Goal: Communication & Community: Connect with others

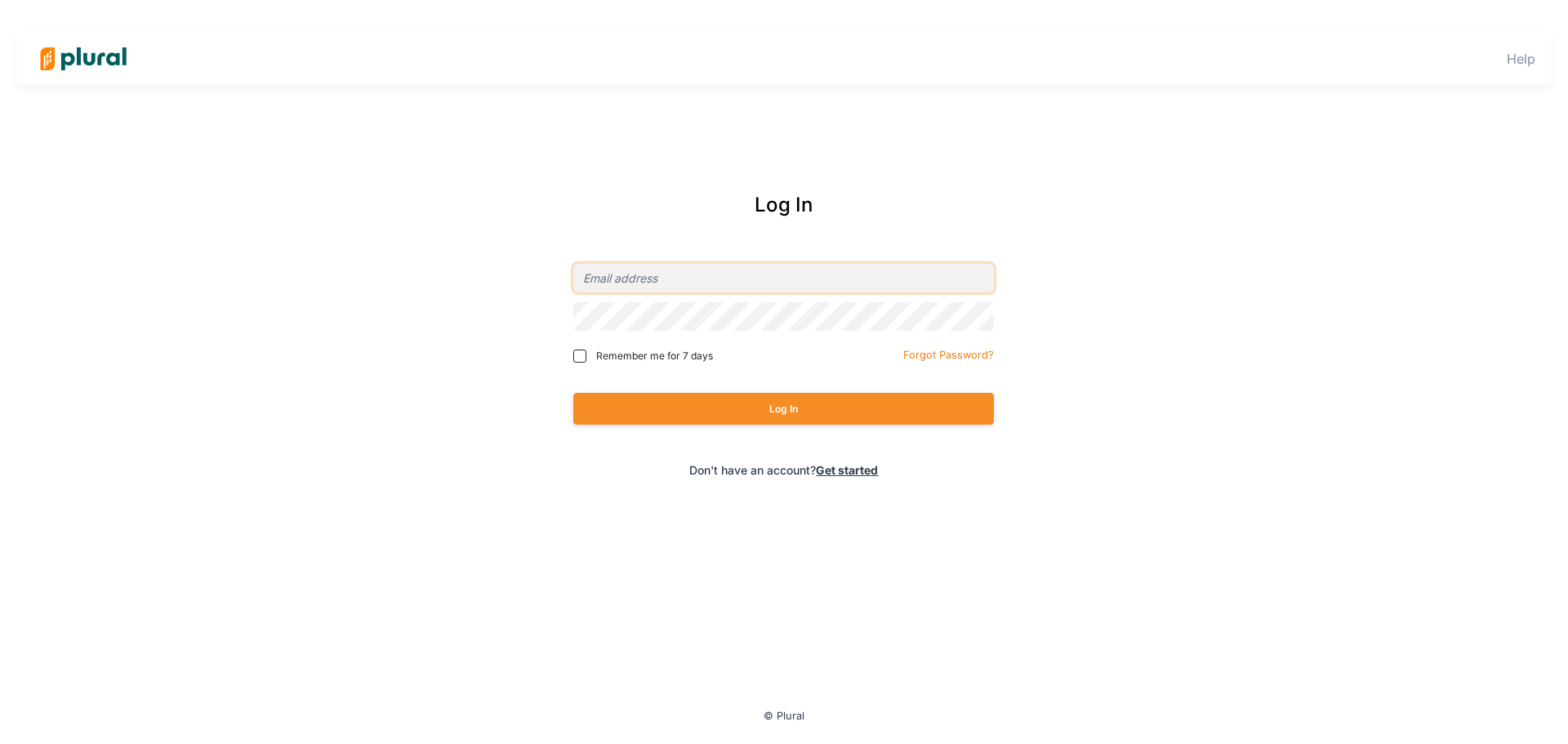
click at [651, 284] on input "email" at bounding box center [783, 278] width 421 height 29
type input "[EMAIL_ADDRESS][DOMAIN_NAME]"
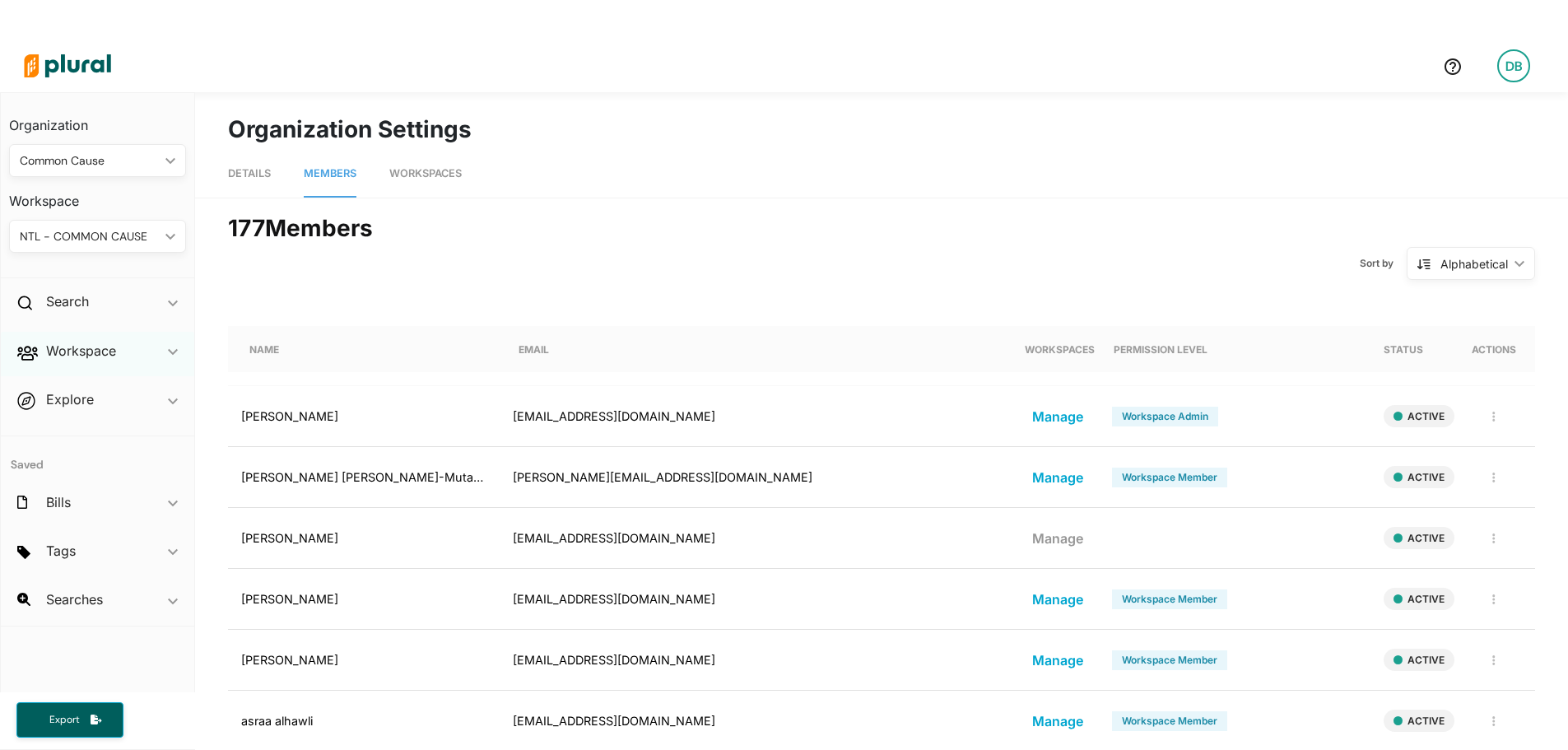
click at [138, 355] on div "Workspace ic_keyboard_arrow_down" at bounding box center [97, 355] width 194 height 45
click at [103, 391] on h4 "Members" at bounding box center [102, 388] width 152 height 16
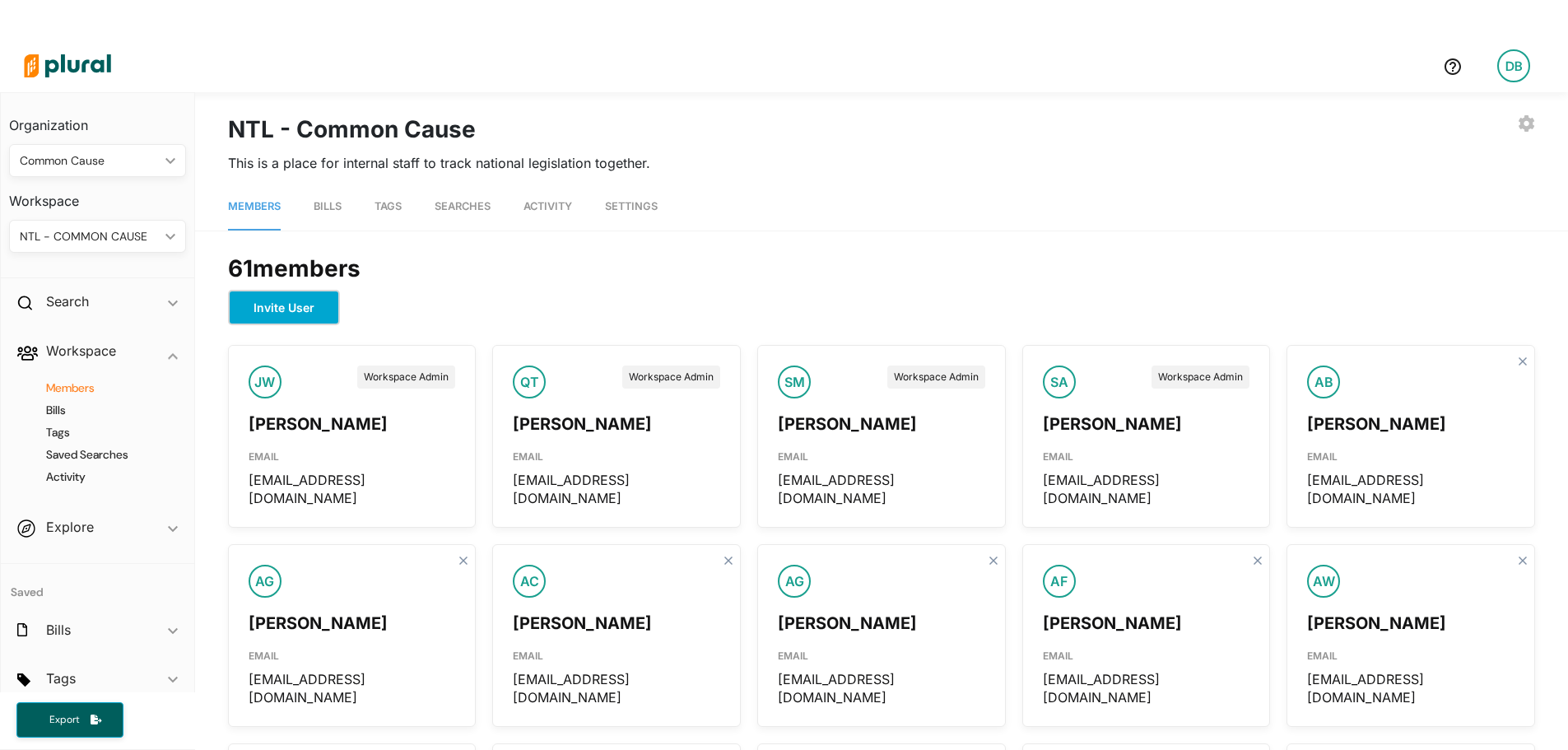
click at [281, 310] on button "Invite User" at bounding box center [284, 307] width 112 height 35
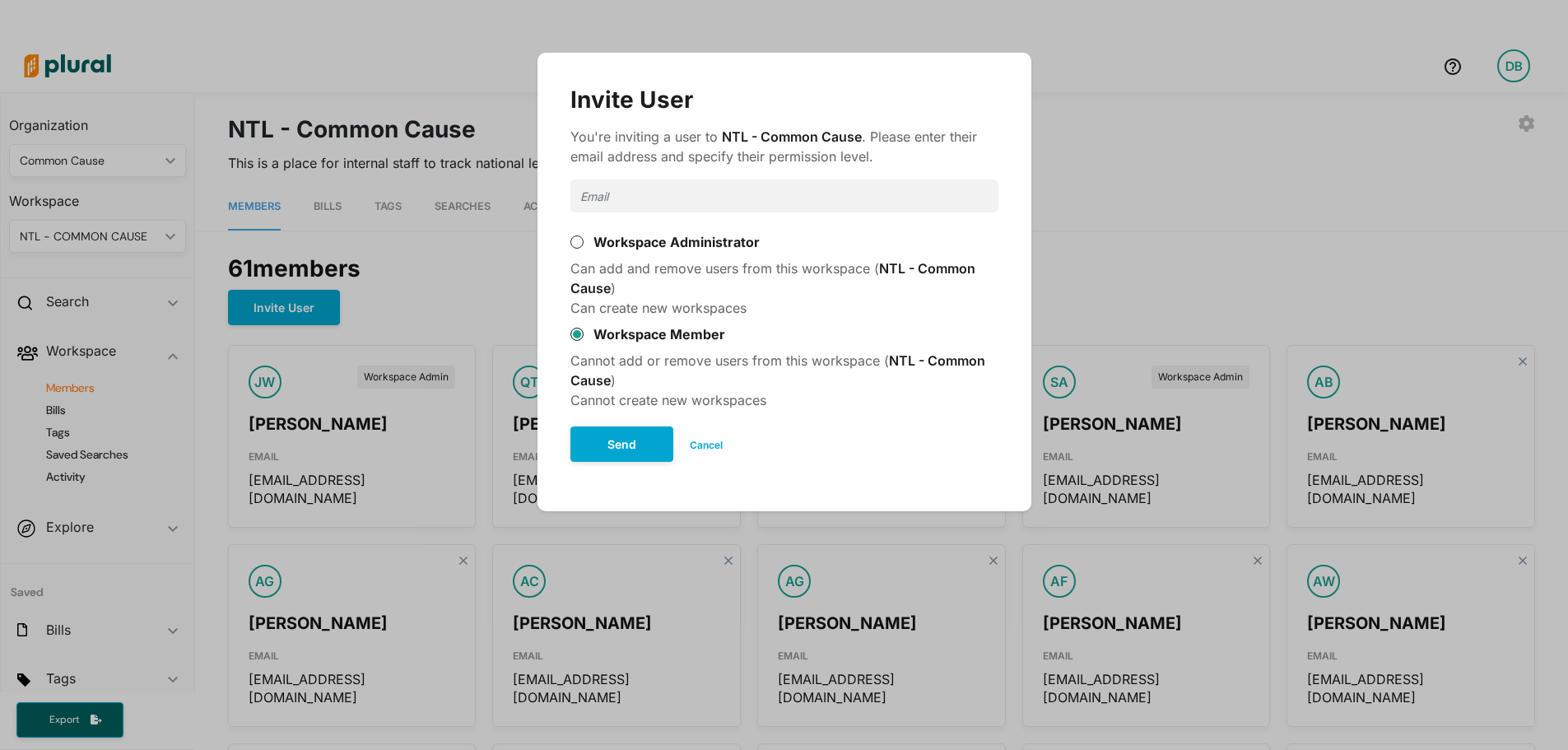
click at [679, 193] on input "Modal" at bounding box center [784, 195] width 428 height 32
paste input "[EMAIL_ADDRESS][DOMAIN_NAME]"
type input "[EMAIL_ADDRESS][DOMAIN_NAME]"
click at [629, 434] on button "Send" at bounding box center [622, 445] width 103 height 35
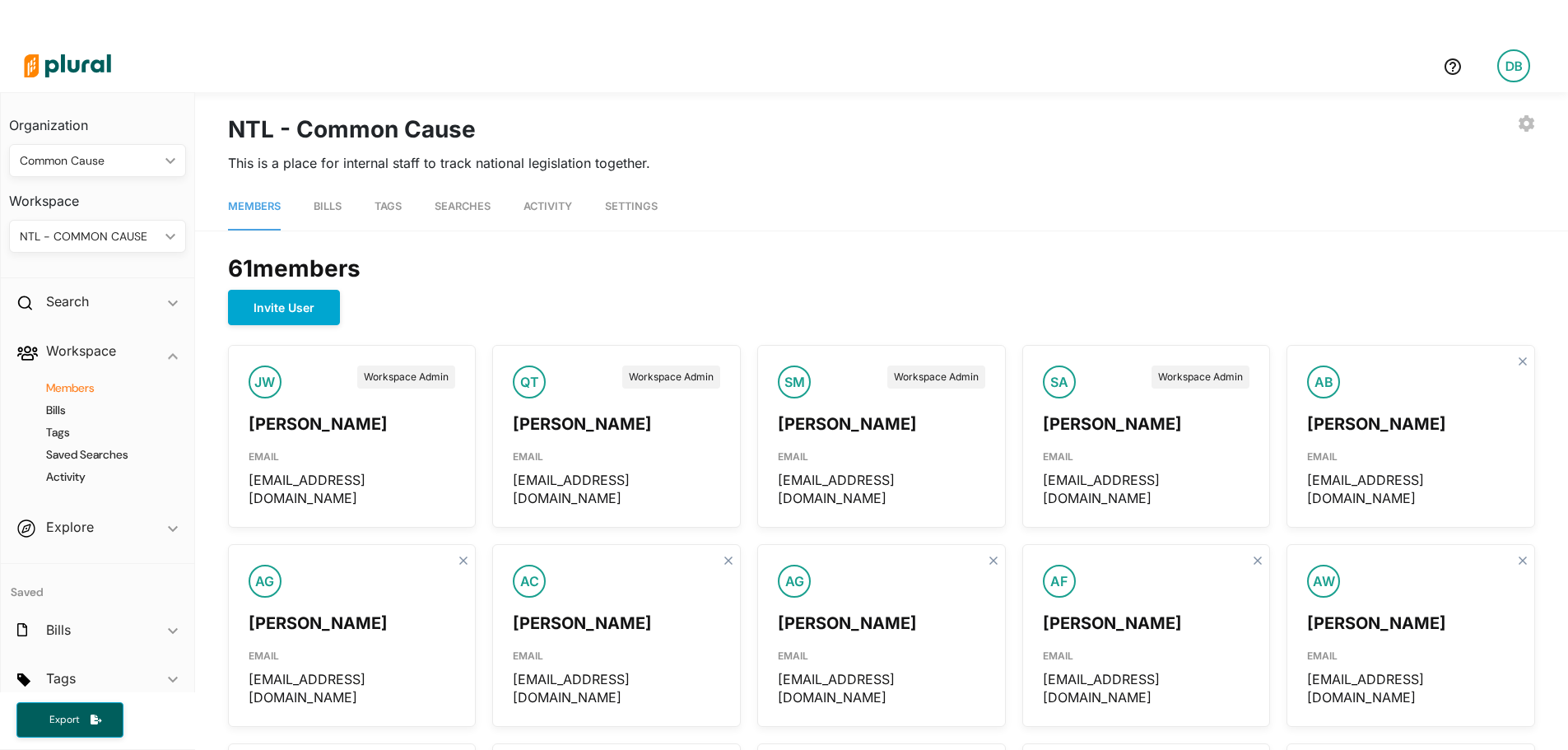
click at [137, 238] on div "NTL - COMMON CAUSE" at bounding box center [89, 237] width 139 height 18
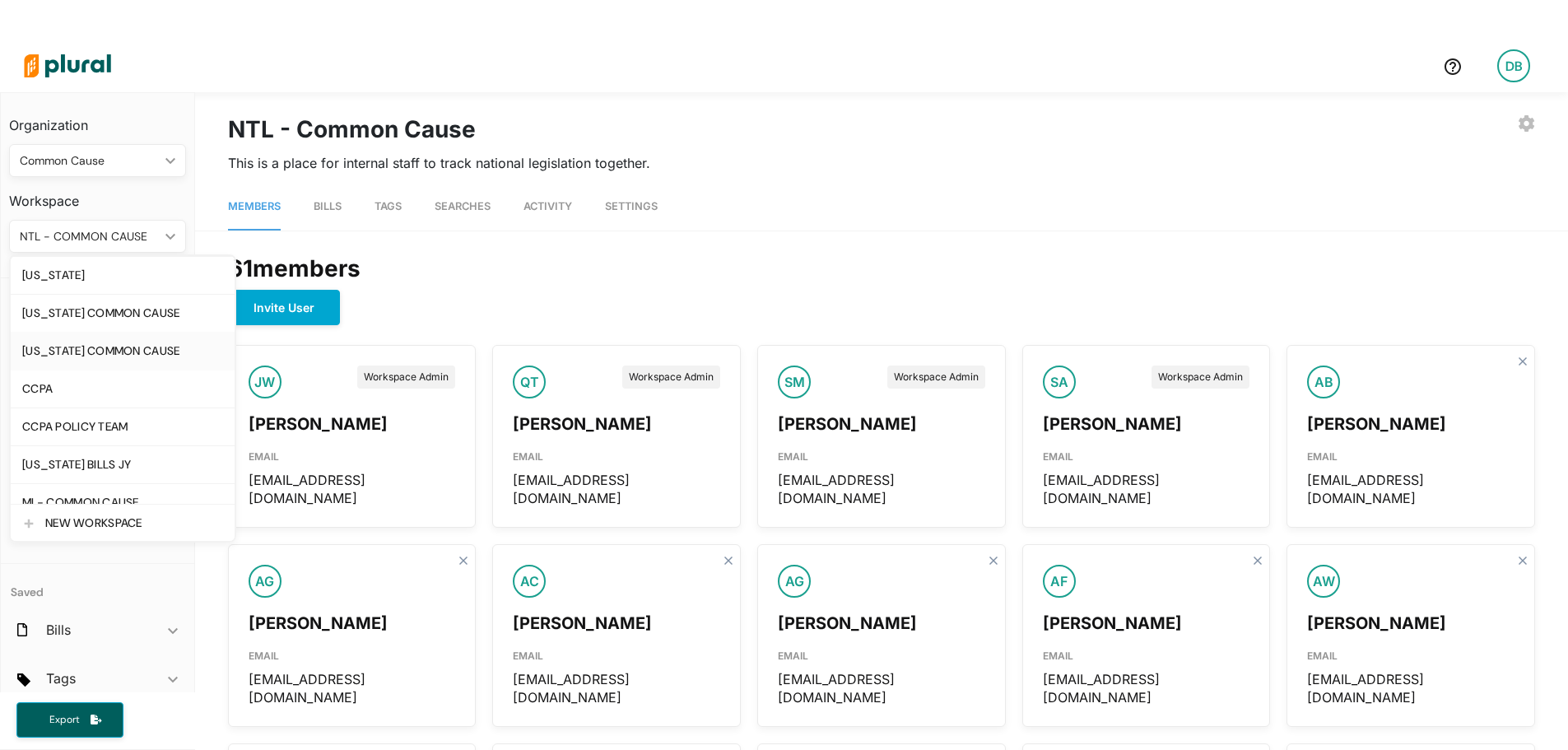
click at [156, 354] on div "[US_STATE] COMMON CAUSE" at bounding box center [122, 351] width 200 height 14
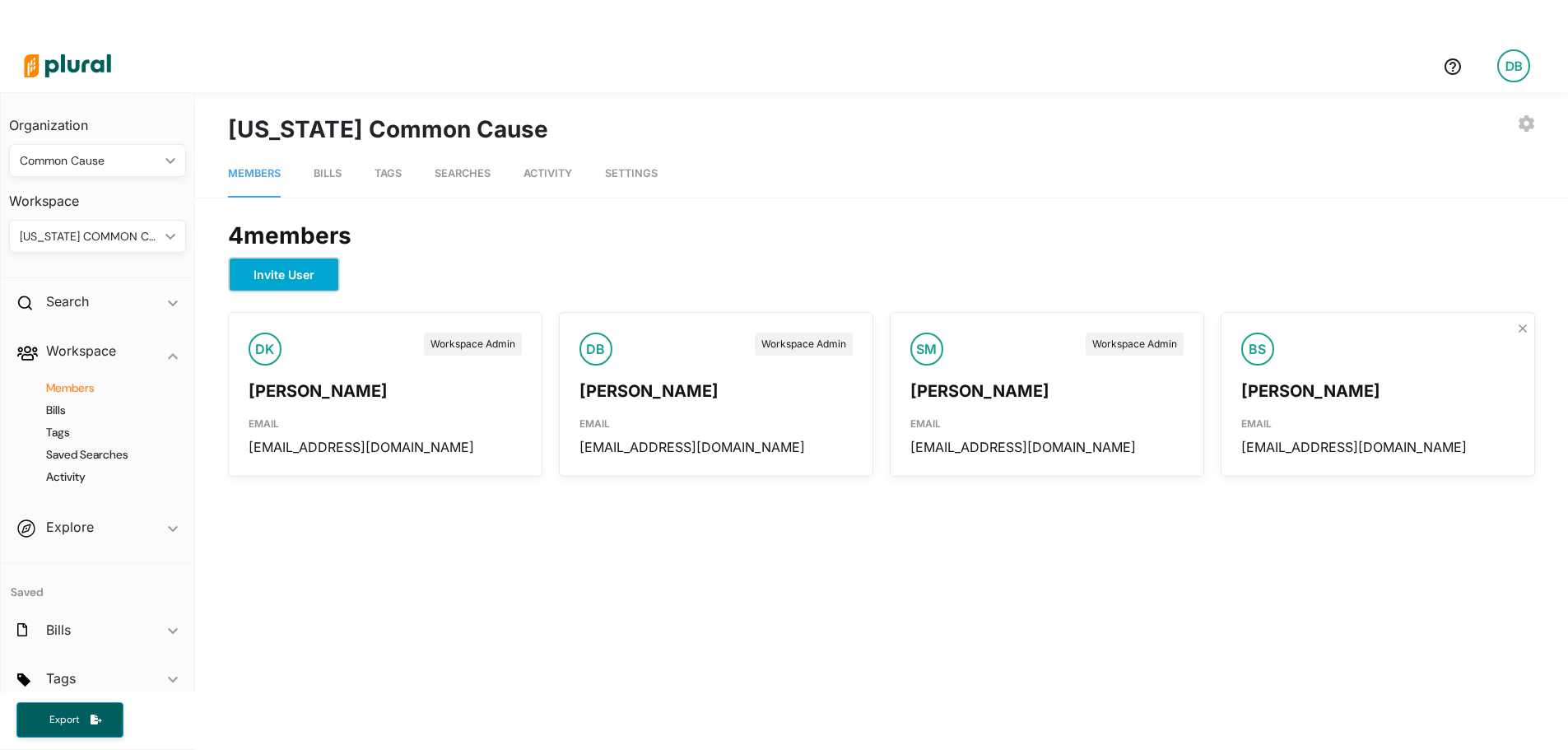
click at [298, 284] on button "Invite User" at bounding box center [284, 275] width 112 height 35
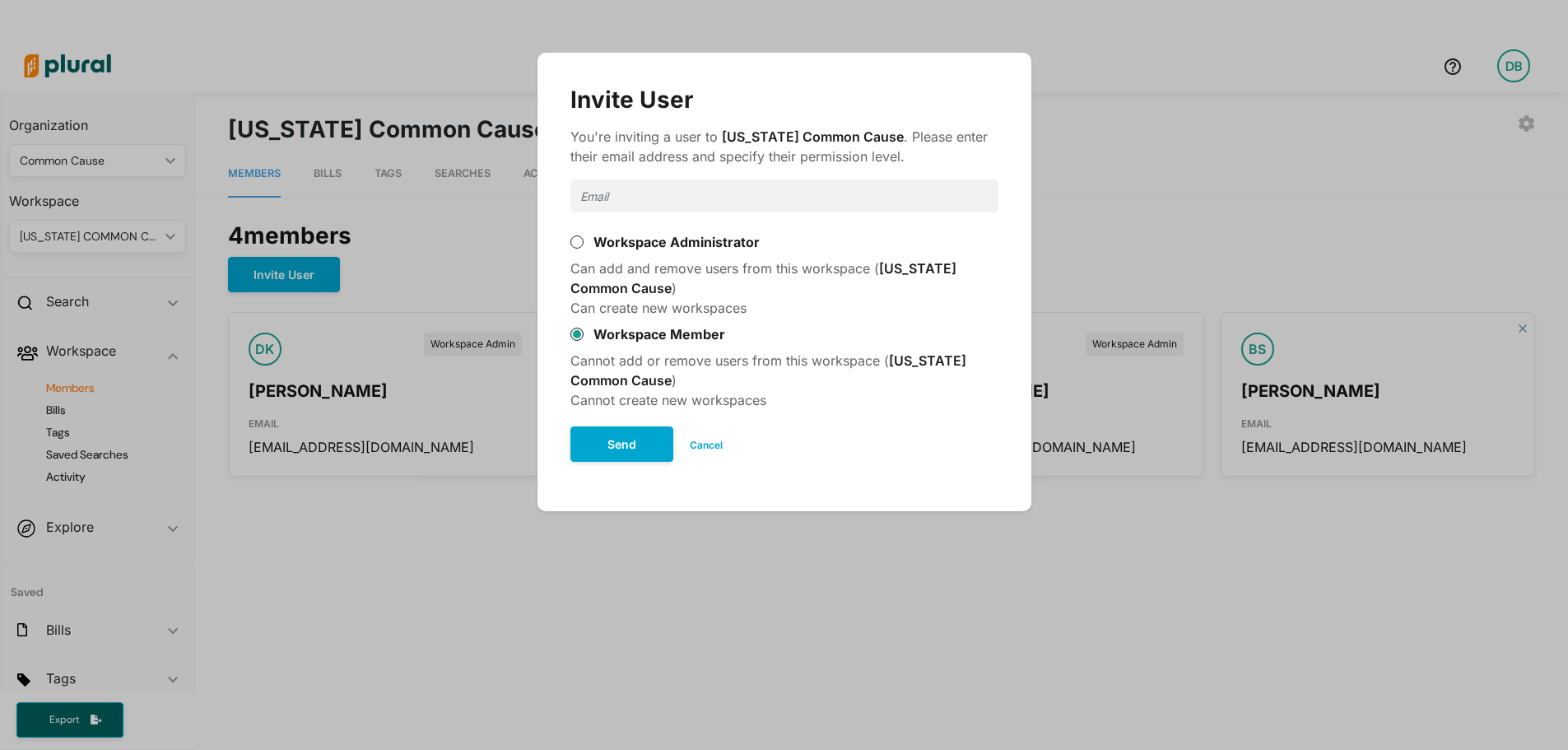
click at [688, 188] on input "Modal" at bounding box center [784, 195] width 428 height 32
paste input "[EMAIL_ADDRESS][DOMAIN_NAME]"
type input "[EMAIL_ADDRESS][DOMAIN_NAME]"
click at [619, 446] on button "Send" at bounding box center [622, 445] width 103 height 35
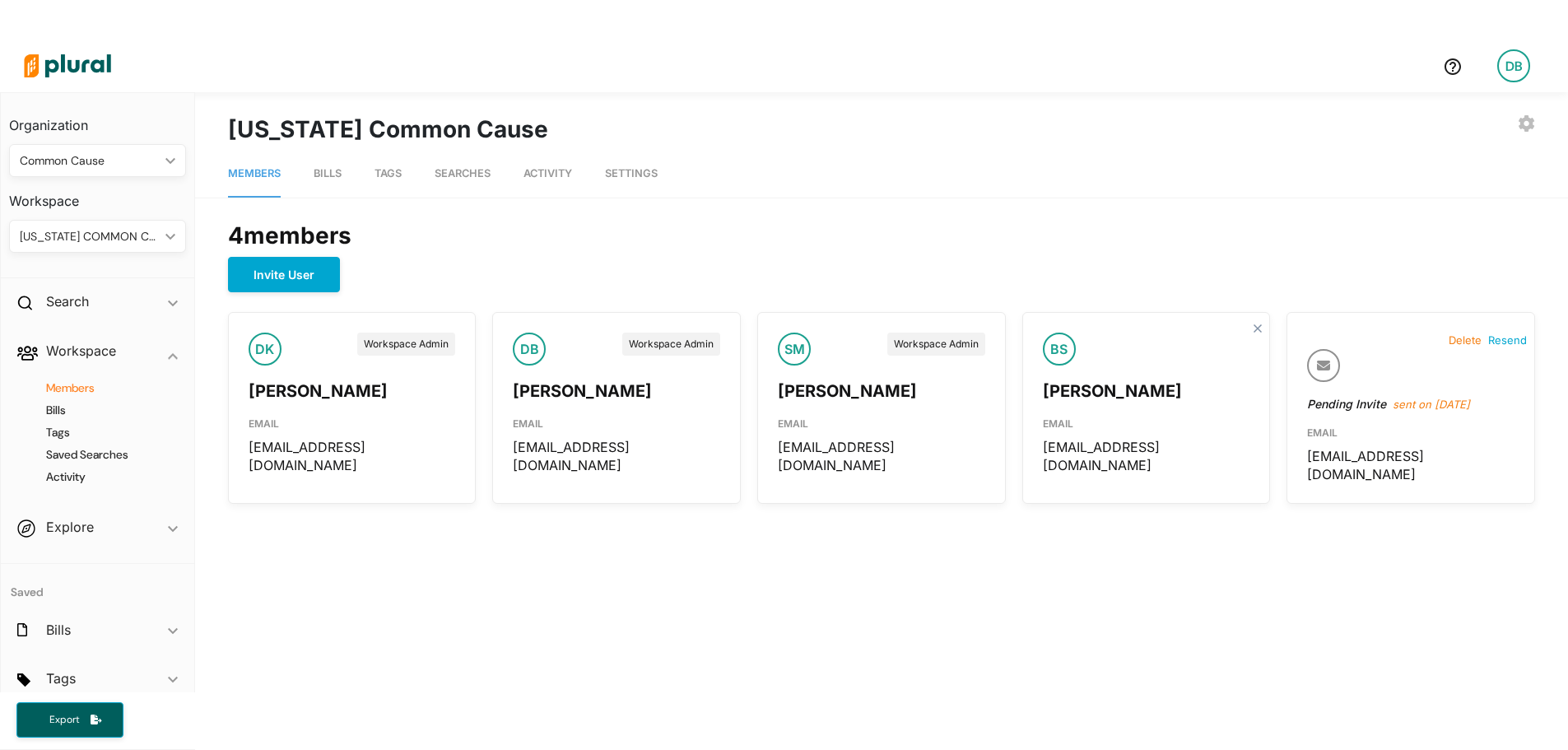
click at [138, 230] on div "[US_STATE] COMMON CAUSE" at bounding box center [89, 237] width 139 height 18
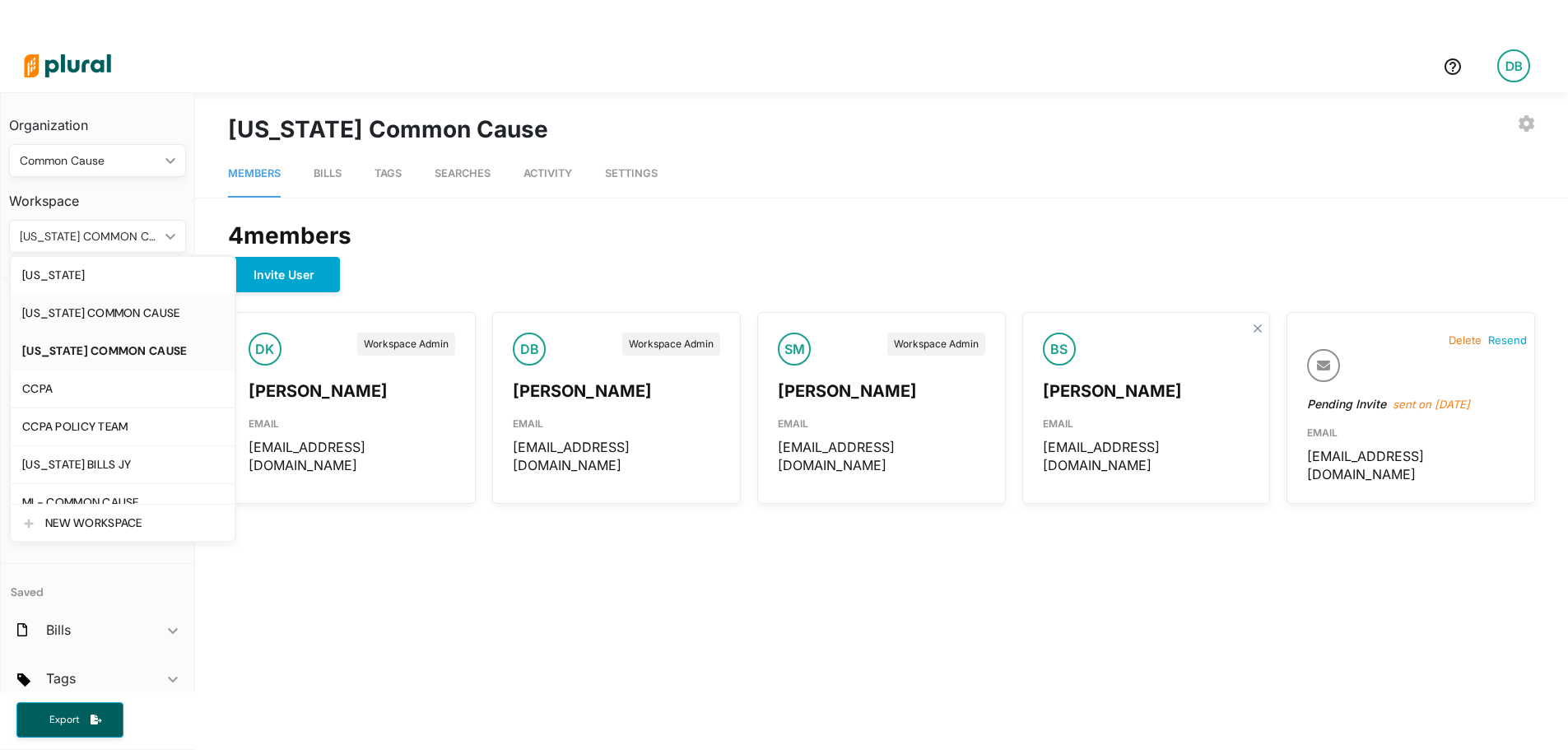
click at [126, 317] on div "[US_STATE] COMMON CAUSE" at bounding box center [122, 313] width 200 height 14
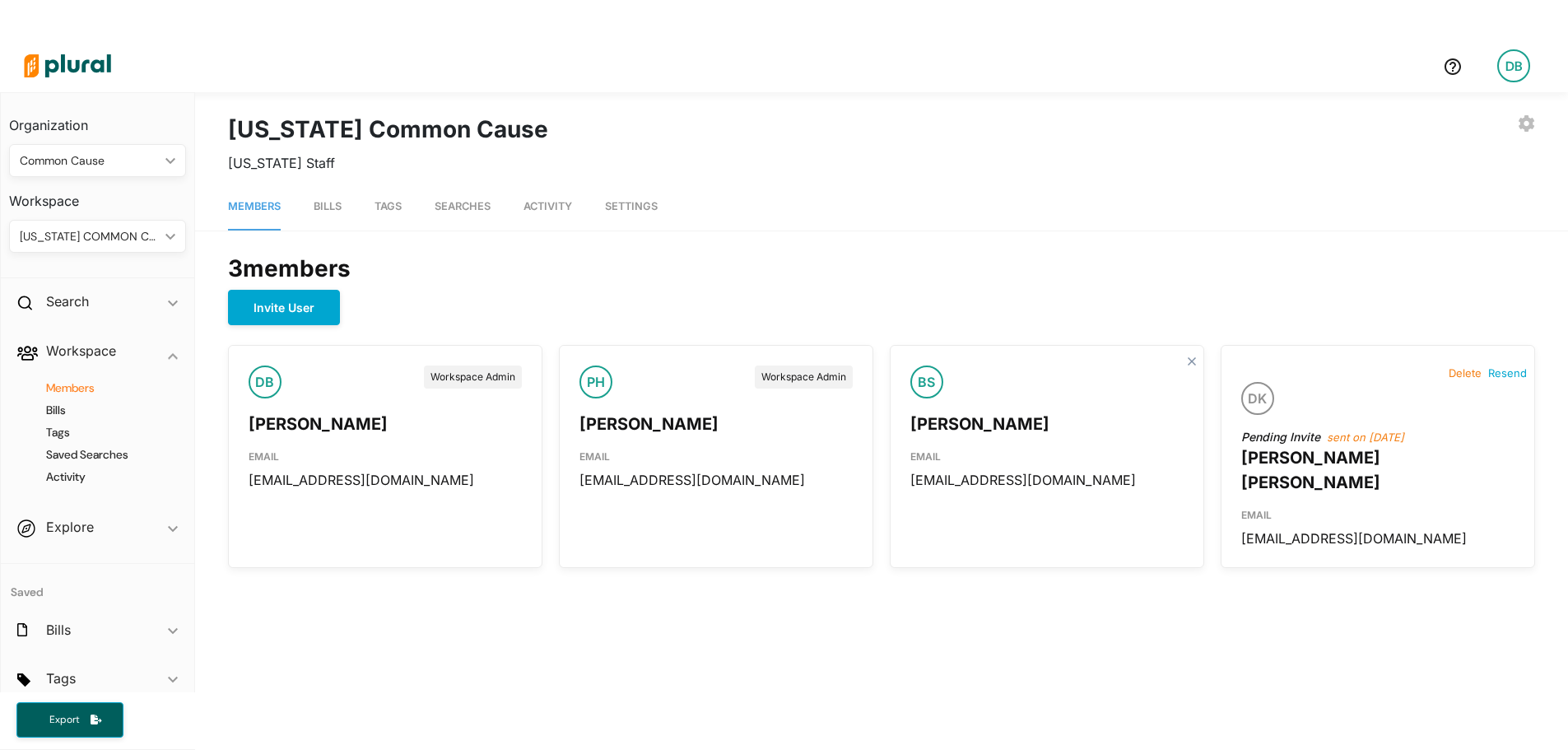
click at [110, 238] on div "[US_STATE] COMMON CAUSE" at bounding box center [89, 237] width 139 height 18
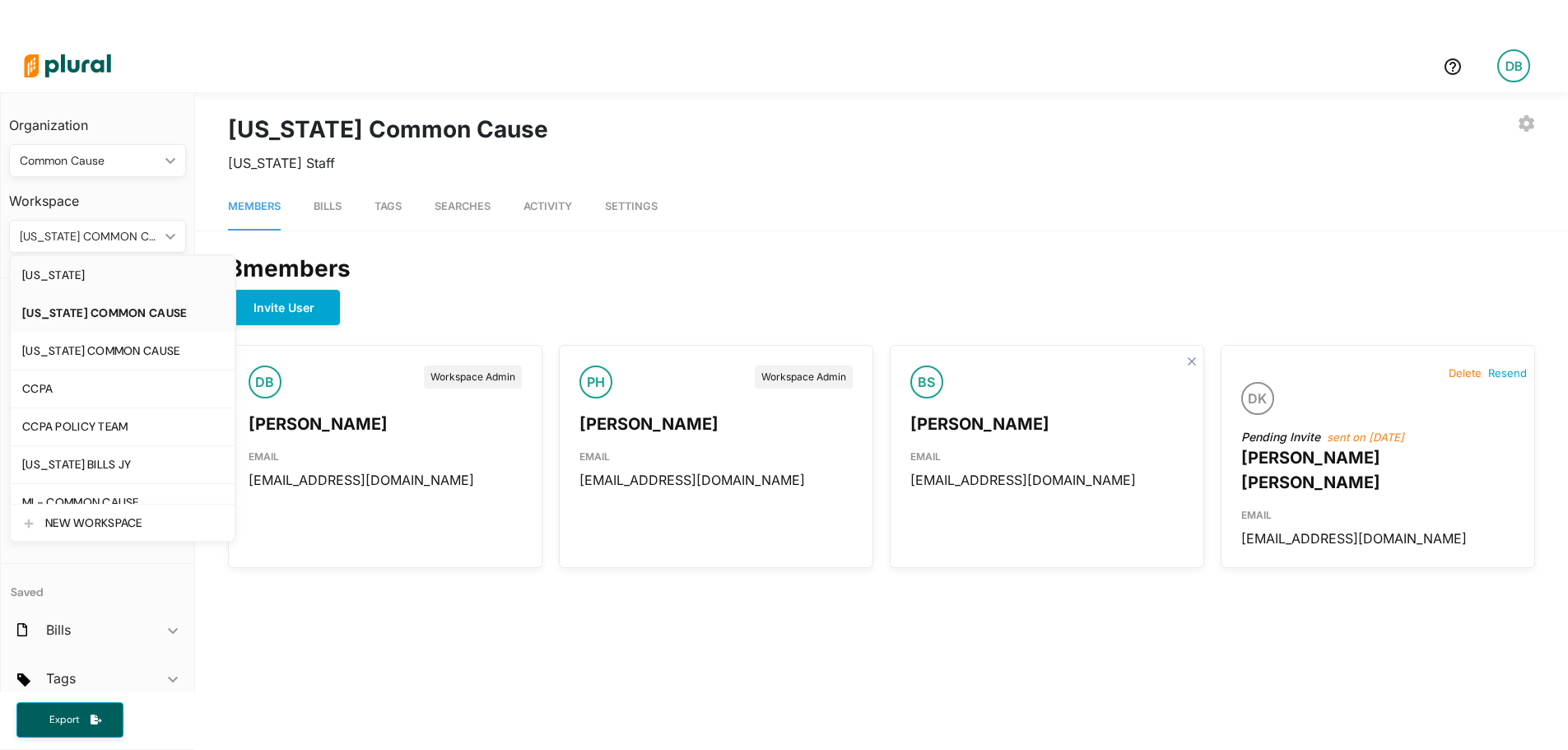
click at [113, 281] on div "[US_STATE]" at bounding box center [122, 275] width 200 height 14
